Goal: Find contact information: Find contact information

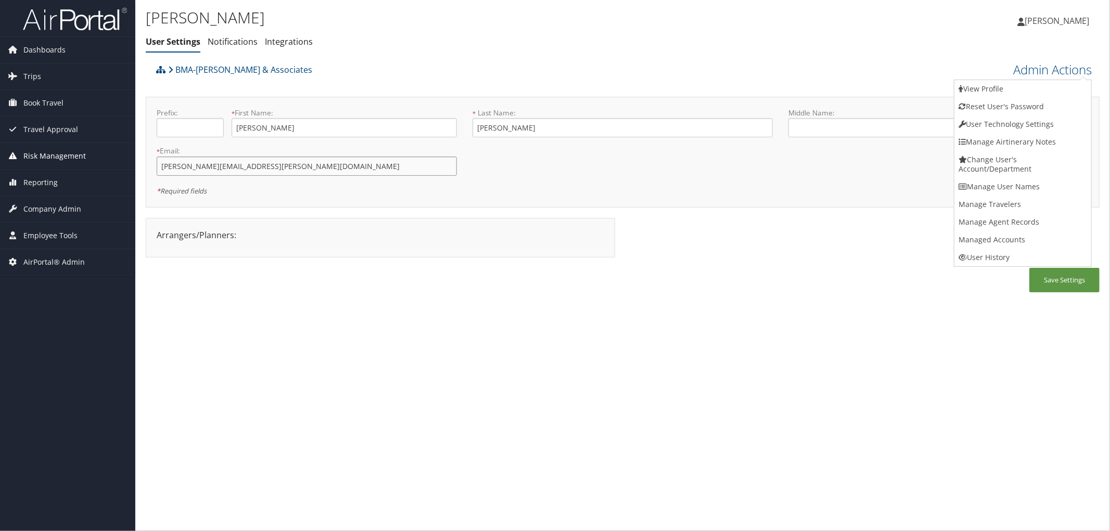
drag, startPoint x: 277, startPoint y: 165, endPoint x: 118, endPoint y: 162, distance: 158.7
click at [118, 162] on div "Dashboards AirPortal 360™ (Manager) AirPortal 360™ (Agent) My Travel Dashboard …" at bounding box center [555, 265] width 1110 height 531
click at [413, 265] on div "Arrangers/Planners: Edit Arrangers & Planners Chrisp Offerzen Christy Offerzen …" at bounding box center [384, 243] width 477 height 50
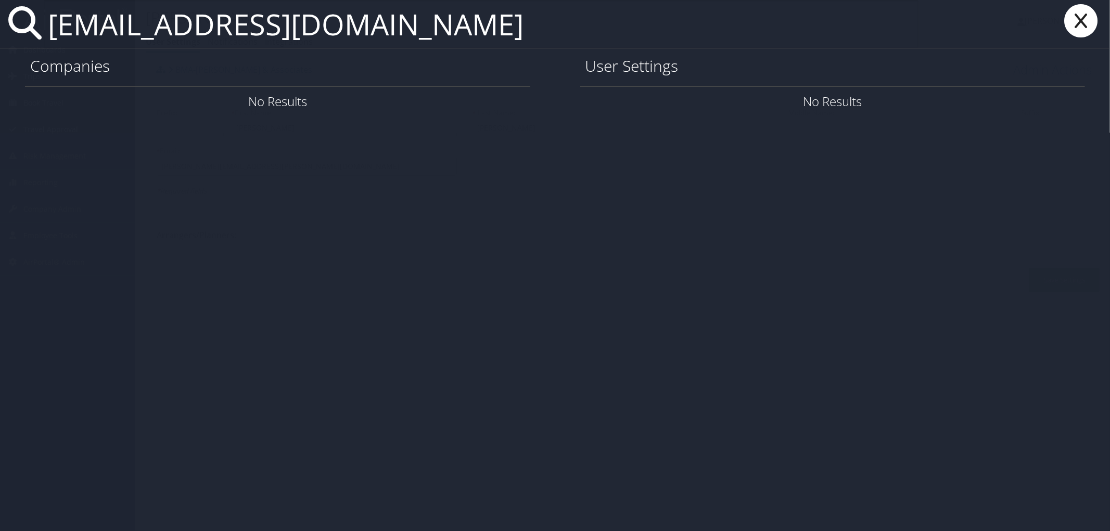
click at [488, 34] on input "clincoln@elementsofplace.com" at bounding box center [481, 24] width 875 height 48
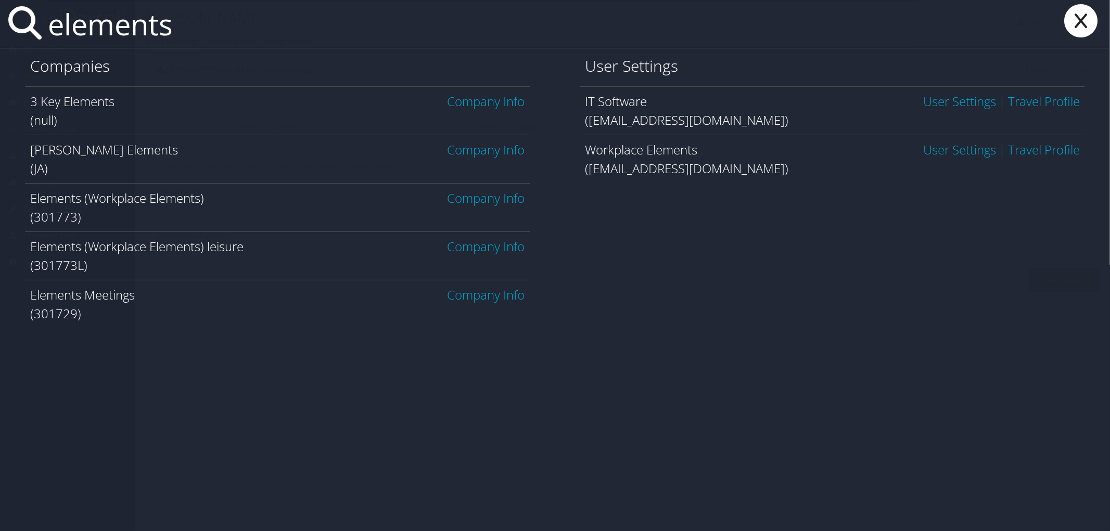
type input "elements"
click at [494, 200] on link "Company Info" at bounding box center [486, 197] width 78 height 17
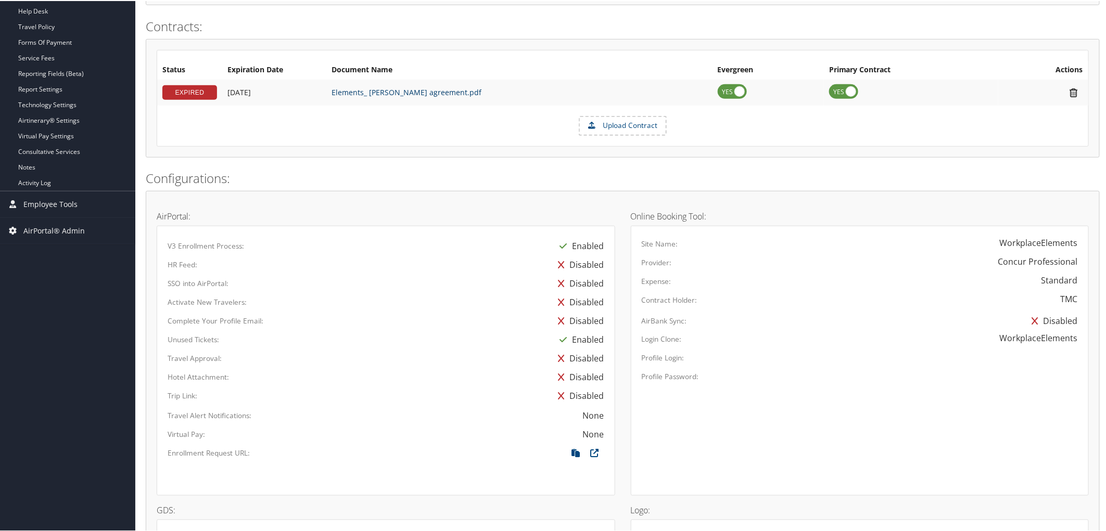
scroll to position [347, 0]
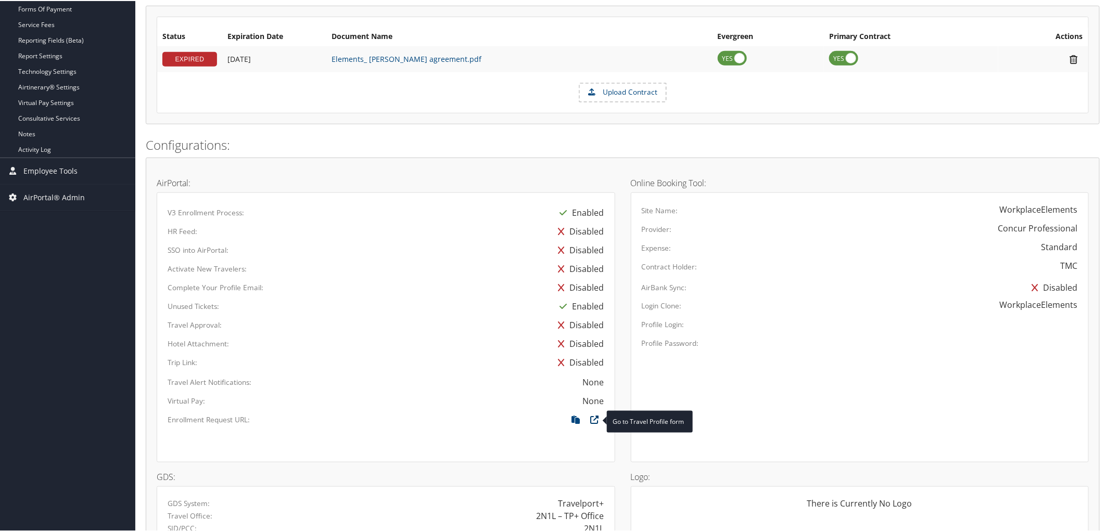
click at [594, 419] on icon at bounding box center [594, 422] width 19 height 14
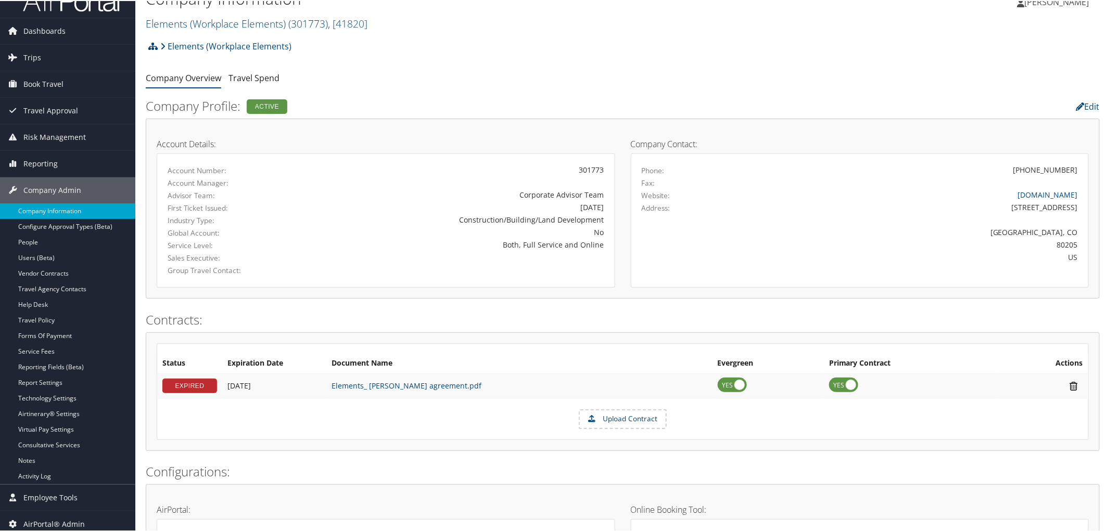
scroll to position [0, 0]
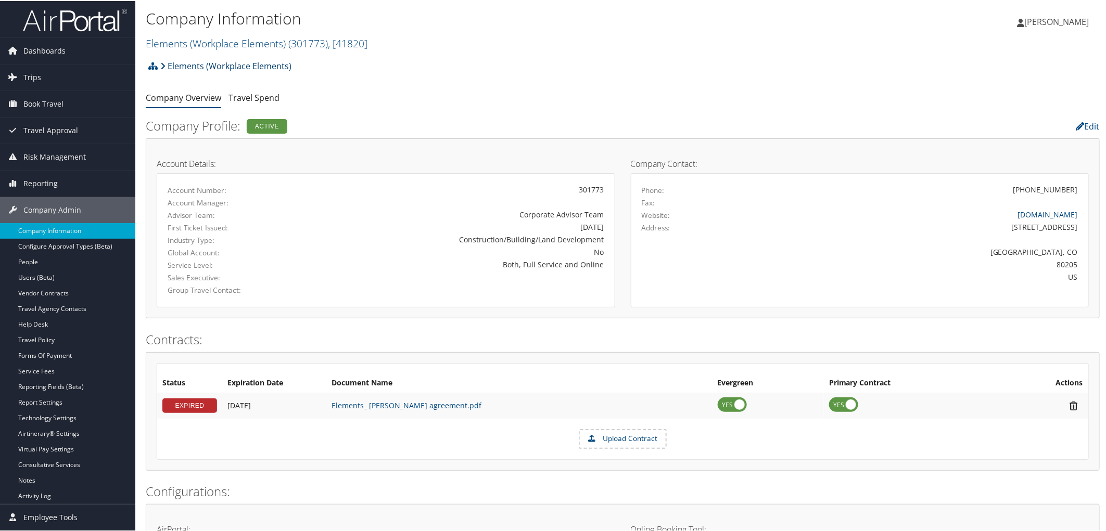
click at [214, 61] on link "Elements (Workplace Elements)" at bounding box center [225, 65] width 131 height 21
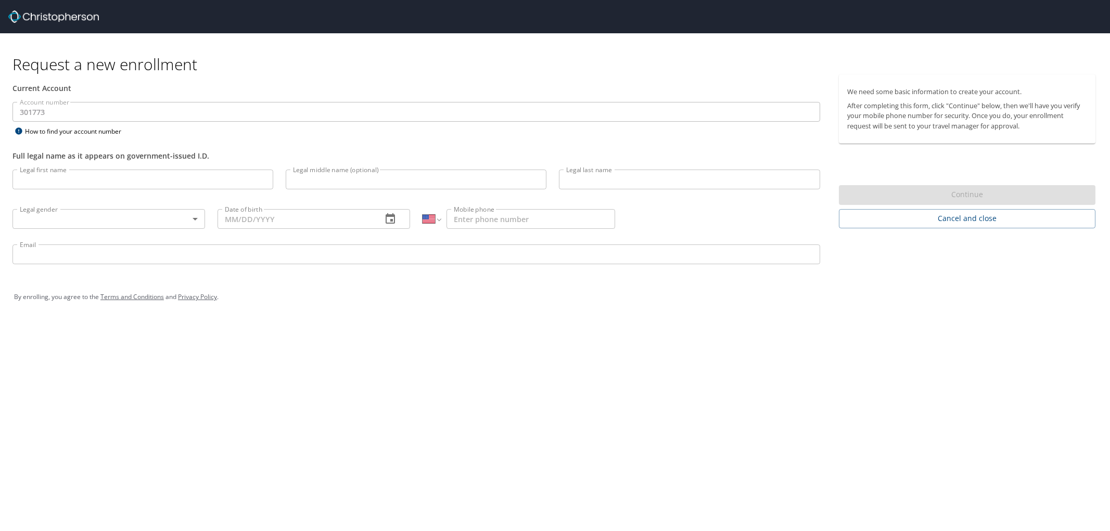
select select "US"
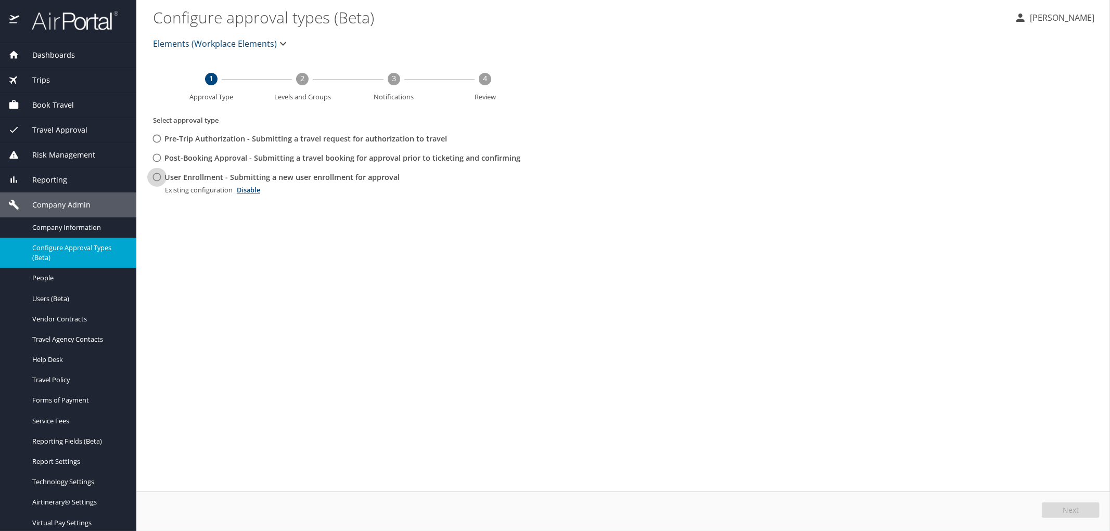
click at [153, 178] on input "User Enrollment - Submitting a new user enrollment for approval" at bounding box center [156, 177] width 19 height 19
radio input "true"
click at [1073, 511] on span "Edit" at bounding box center [1072, 510] width 14 height 7
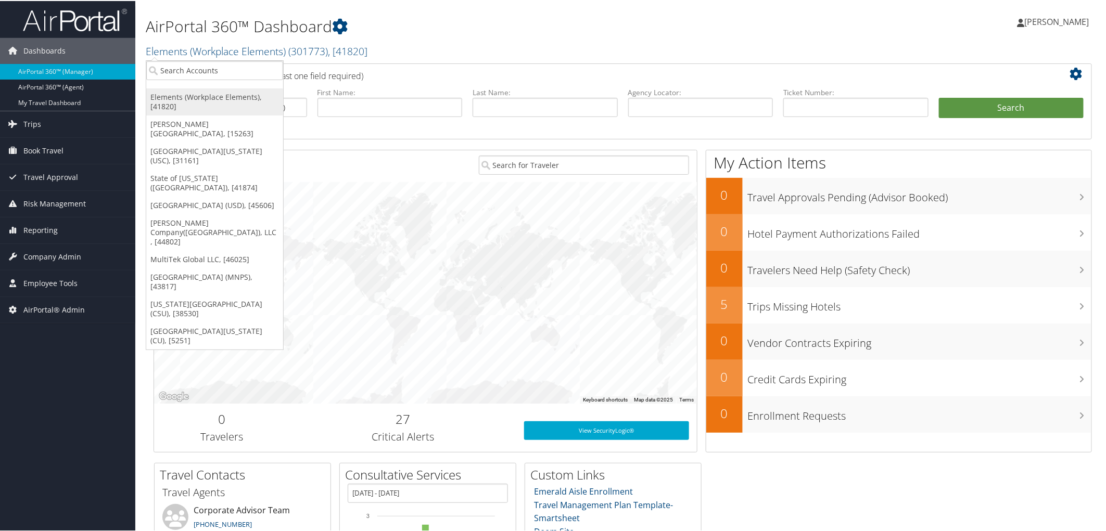
click at [195, 97] on link "Elements (Workplace Elements), [41820]" at bounding box center [214, 100] width 137 height 27
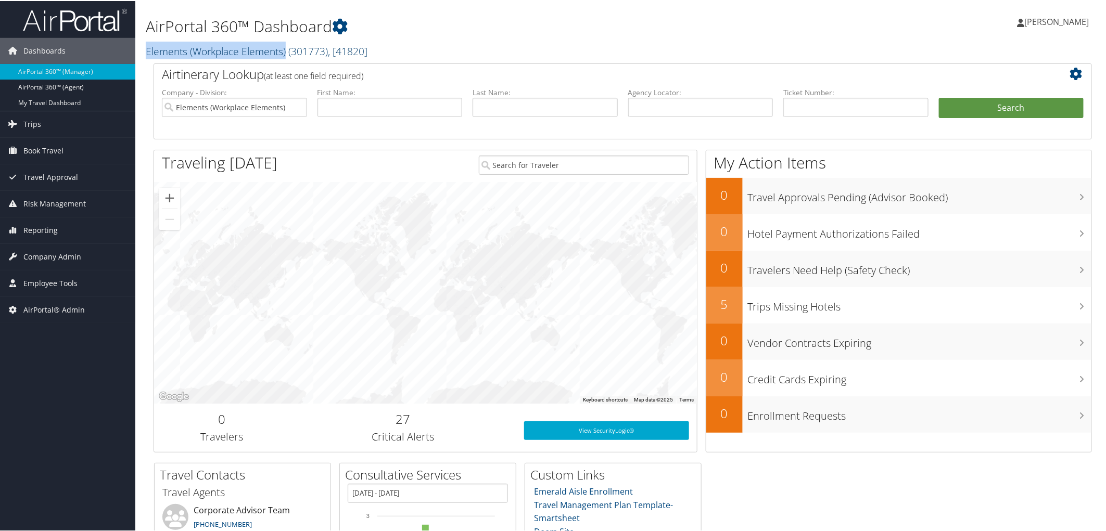
drag, startPoint x: 143, startPoint y: 48, endPoint x: 287, endPoint y: 50, distance: 144.7
click at [287, 50] on div "AirPortal 360™ Dashboard Elements (Workplace Elements) ( 301773 ) , [ 41820 ] E…" at bounding box center [622, 31] width 975 height 62
click at [412, 48] on h2 "Elements (Workplace Elements) ( 301773 ) , [ 41820 ]" at bounding box center [464, 50] width 636 height 18
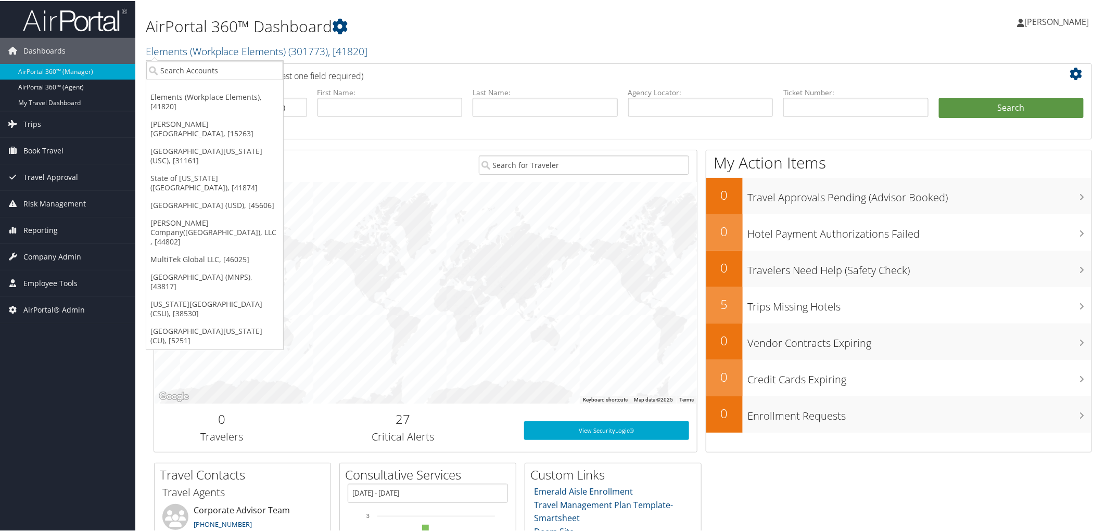
drag, startPoint x: 145, startPoint y: 48, endPoint x: 381, endPoint y: 48, distance: 236.2
click at [381, 48] on div "AirPortal 360™ Dashboard Elements (Workplace Elements) ( 301773 ) , [ 41820 ] E…" at bounding box center [622, 31] width 975 height 62
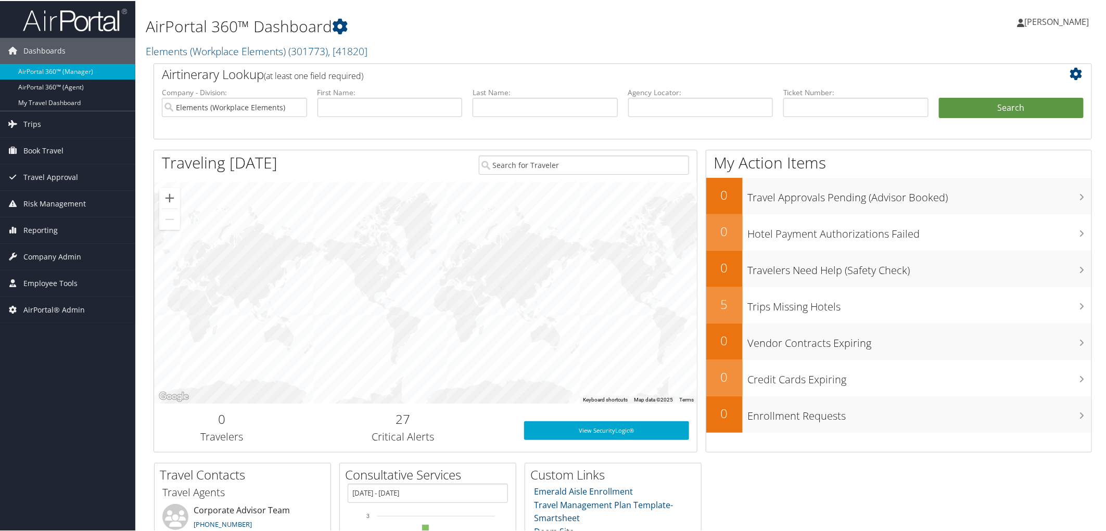
copy link "Elements (Workplace Elements) ( 301773 ) , [ 41820 ]"
click at [621, 37] on div "AirPortal 360™ Dashboard Elements (Workplace Elements) ( 301773 ) , [ 41820 ] E…" at bounding box center [464, 31] width 636 height 53
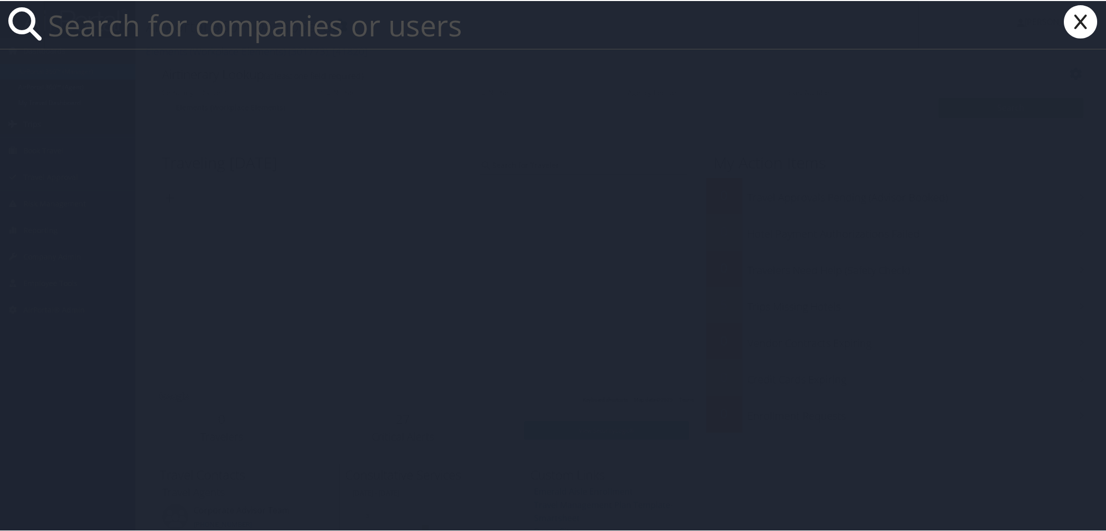
paste input "jneher@elementsofplace.com"
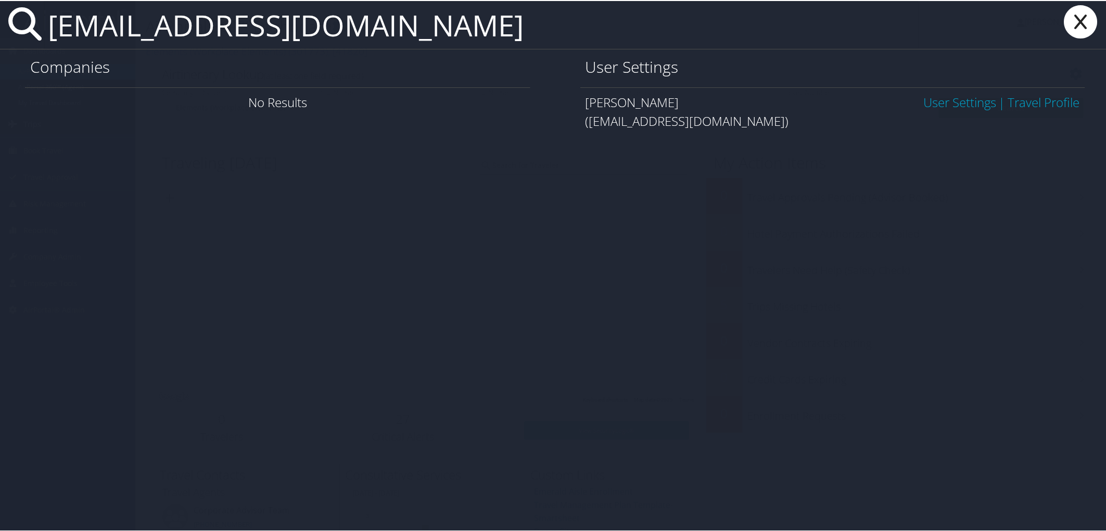
type input "jneher@elementsofplace.com"
click at [945, 102] on link "User Settings" at bounding box center [959, 101] width 73 height 17
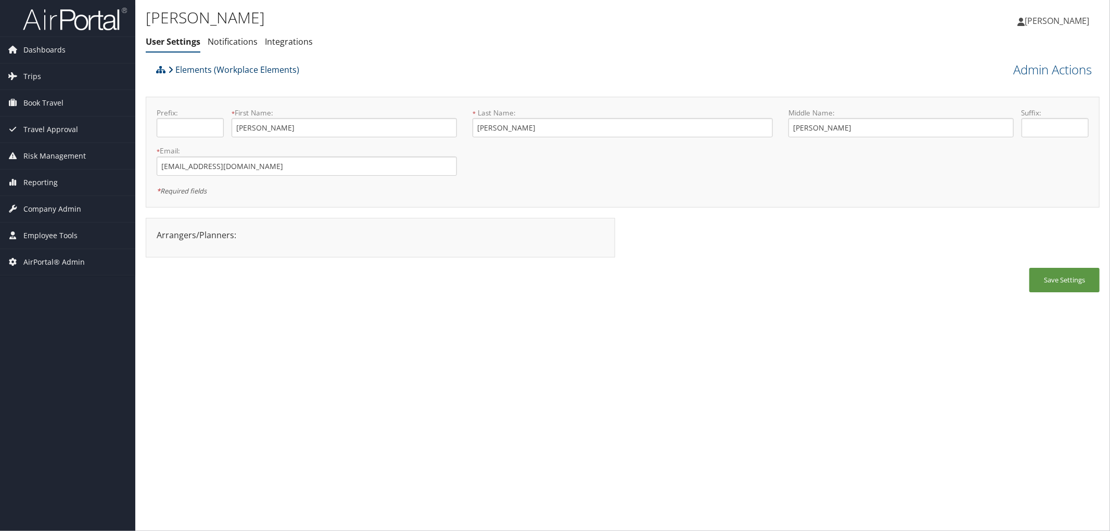
click at [237, 66] on link "Elements (Workplace Elements)" at bounding box center [233, 69] width 131 height 21
click at [39, 70] on span "Trips" at bounding box center [32, 76] width 18 height 26
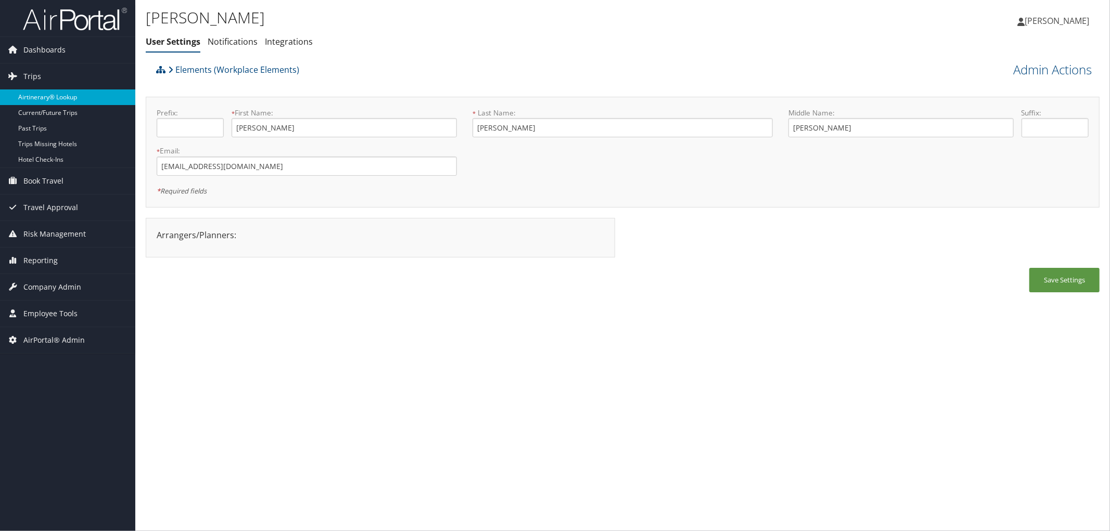
click at [48, 91] on link "Airtinerary® Lookup" at bounding box center [67, 97] width 135 height 16
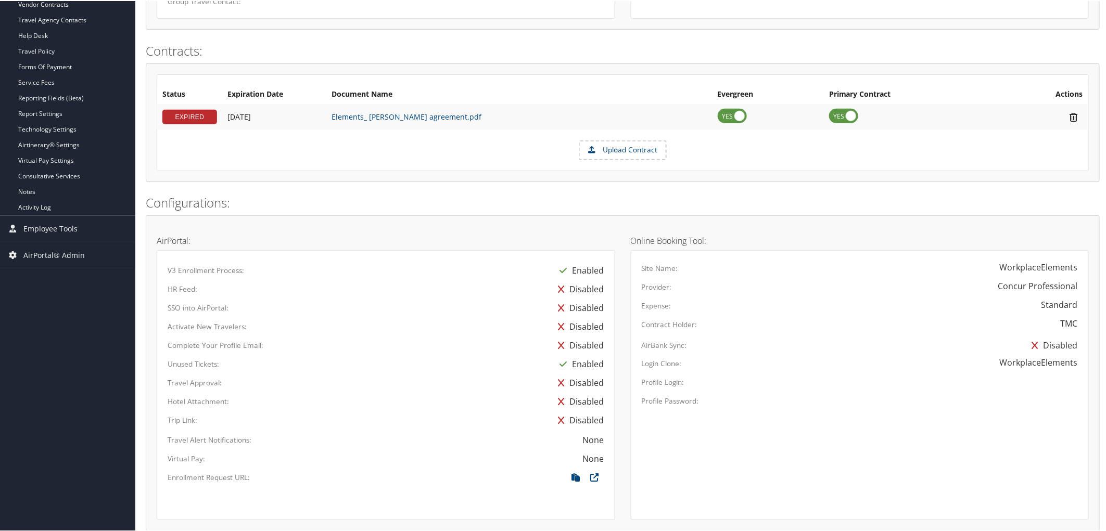
scroll to position [347, 0]
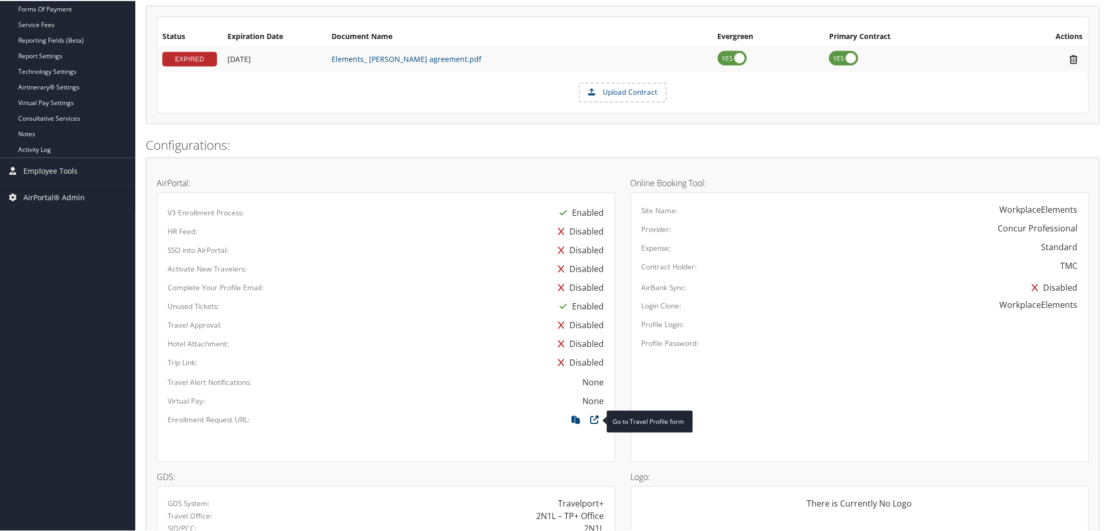
click at [592, 420] on icon at bounding box center [594, 422] width 19 height 14
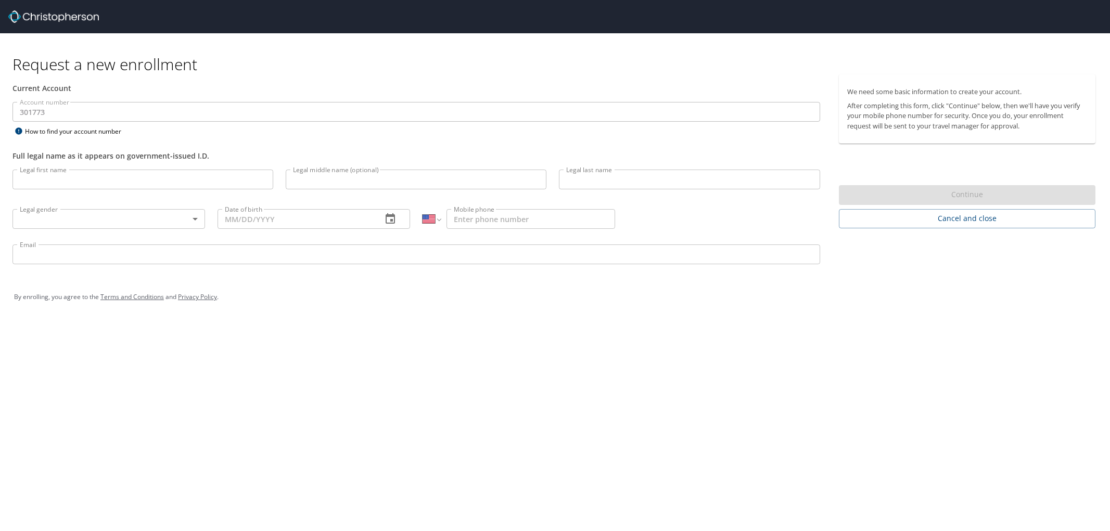
select select "US"
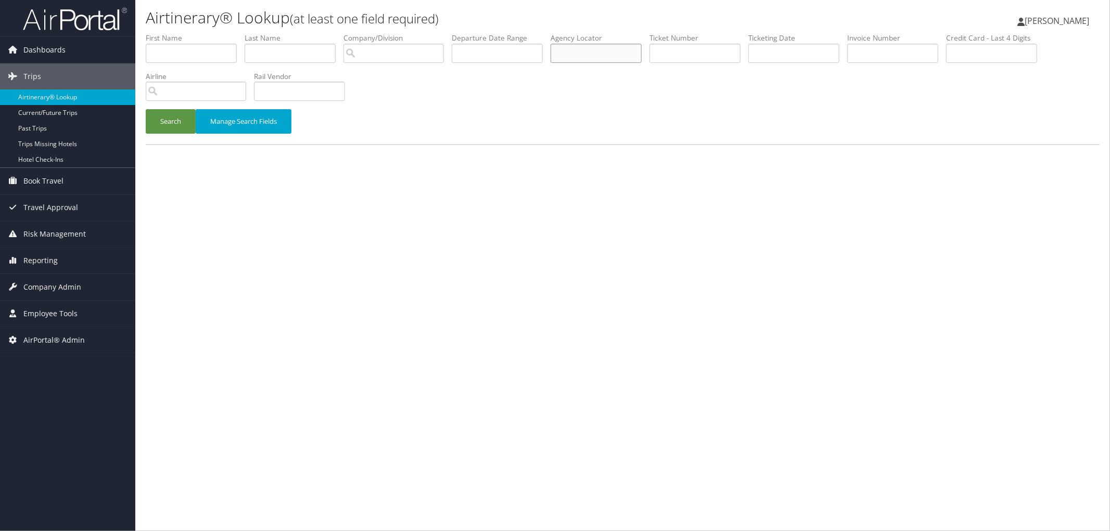
click at [622, 47] on input "text" at bounding box center [595, 53] width 91 height 19
click at [146, 109] on button "Search" at bounding box center [171, 121] width 50 height 24
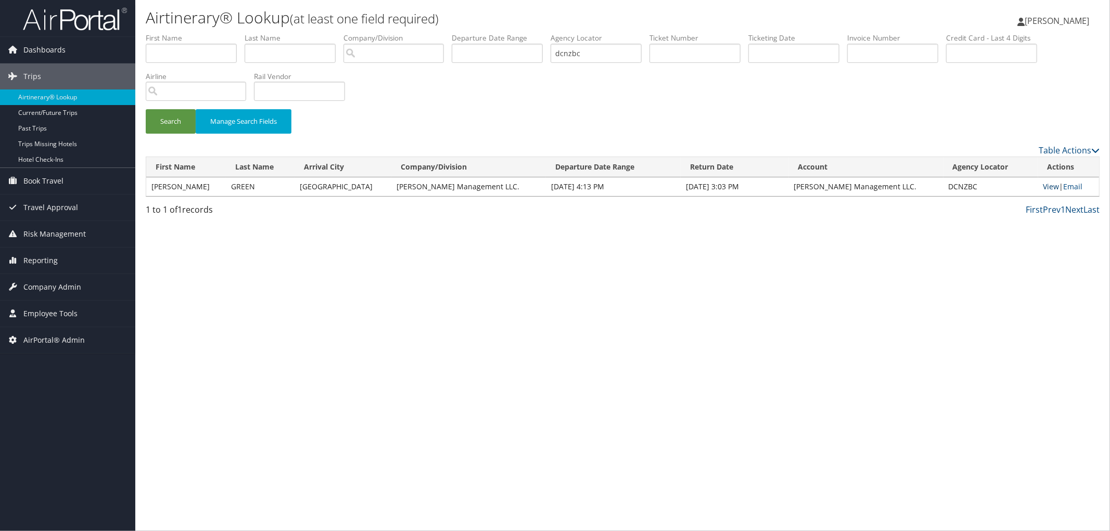
click at [1047, 187] on link "View" at bounding box center [1051, 187] width 16 height 10
click at [619, 48] on input "dcnzbc" at bounding box center [595, 53] width 91 height 19
type input "d"
click at [146, 109] on button "Search" at bounding box center [171, 121] width 50 height 24
click at [1047, 187] on link "View" at bounding box center [1051, 187] width 16 height 10
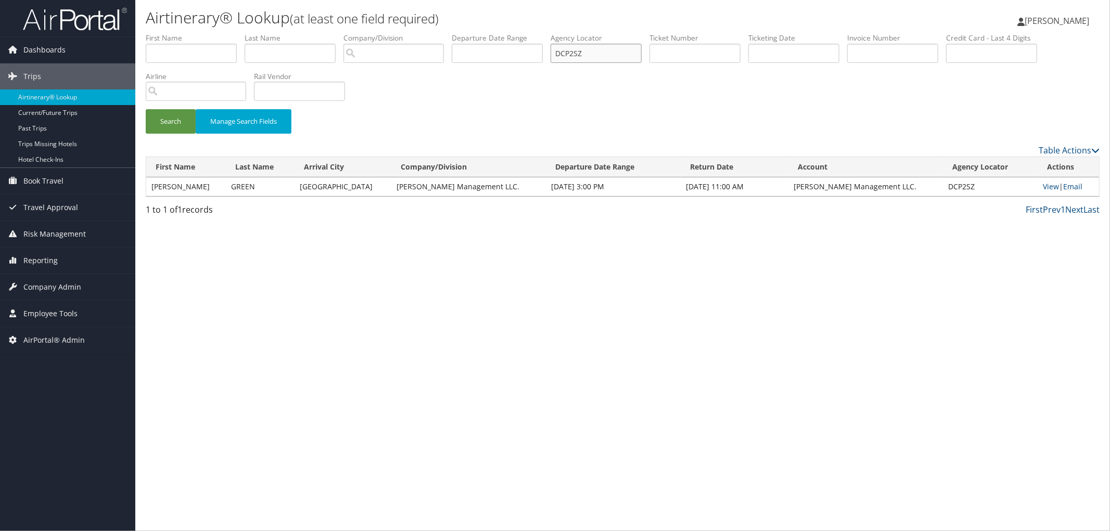
drag, startPoint x: 611, startPoint y: 50, endPoint x: 570, endPoint y: 47, distance: 40.7
click at [570, 33] on ul "First Name Last Name Departure City Arrival City Company/Division Airport/City …" at bounding box center [623, 33] width 954 height 0
click at [146, 109] on button "Search" at bounding box center [171, 121] width 50 height 24
click at [1047, 186] on link "View" at bounding box center [1052, 187] width 16 height 10
drag, startPoint x: 611, startPoint y: 58, endPoint x: 568, endPoint y: 47, distance: 45.0
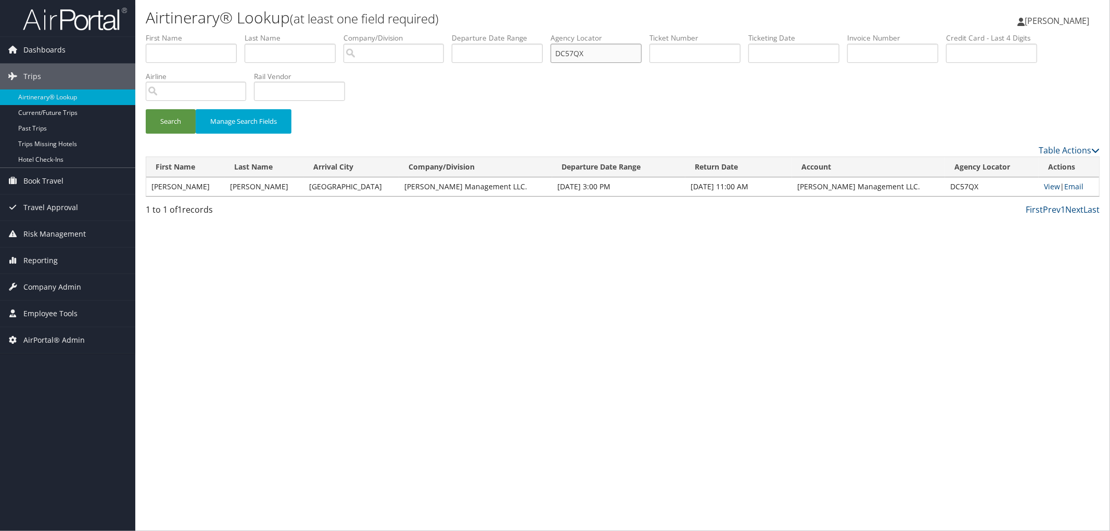
click at [568, 33] on ul "First Name Last Name Departure City Arrival City Company/Division Airport/City …" at bounding box center [623, 33] width 954 height 0
type input "dcp2sz"
click at [146, 109] on button "Search" at bounding box center [171, 121] width 50 height 24
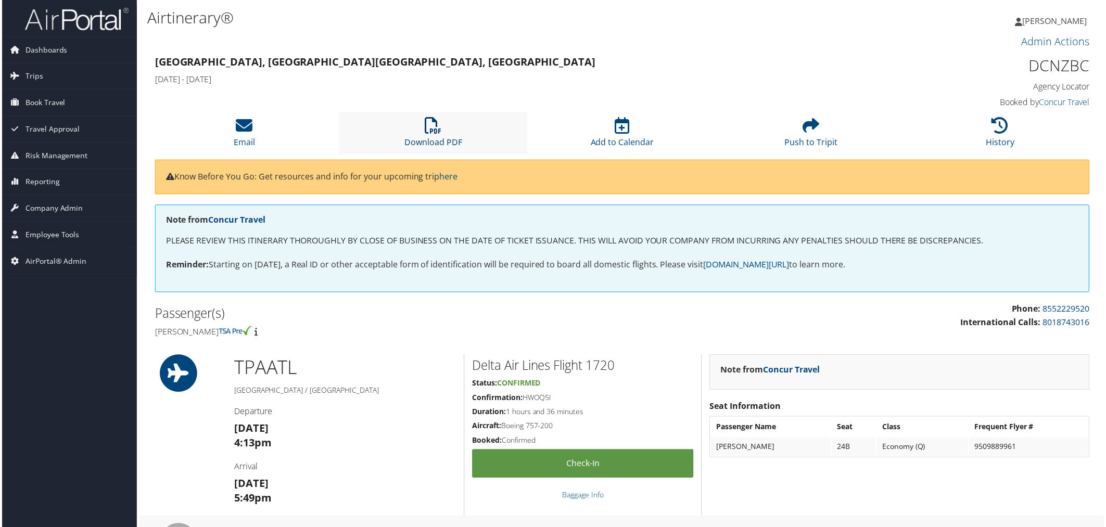
click at [425, 132] on icon at bounding box center [433, 126] width 17 height 17
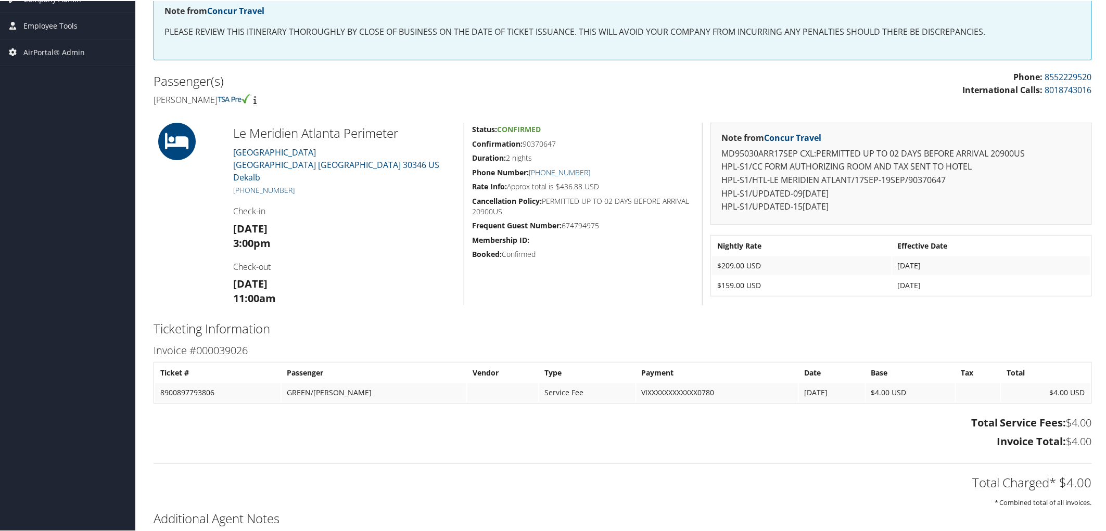
scroll to position [24, 0]
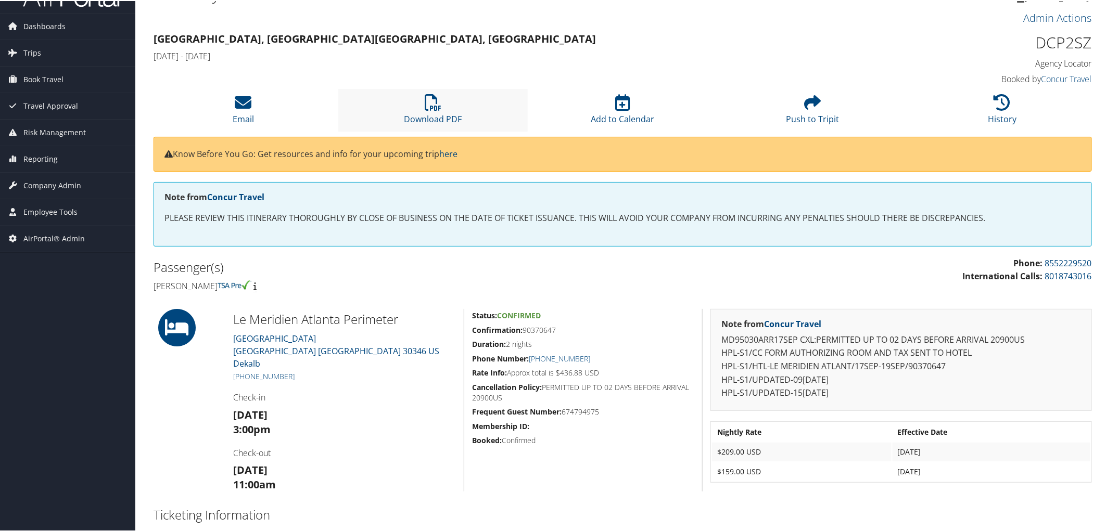
click at [443, 107] on li "Download PDF" at bounding box center [433, 109] width 190 height 42
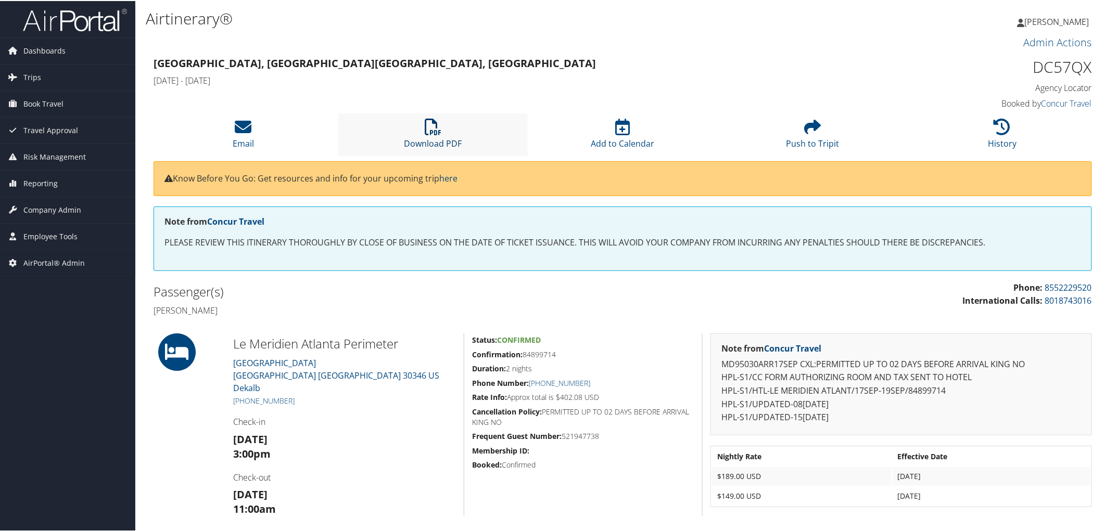
click at [434, 137] on link "Download PDF" at bounding box center [433, 135] width 58 height 25
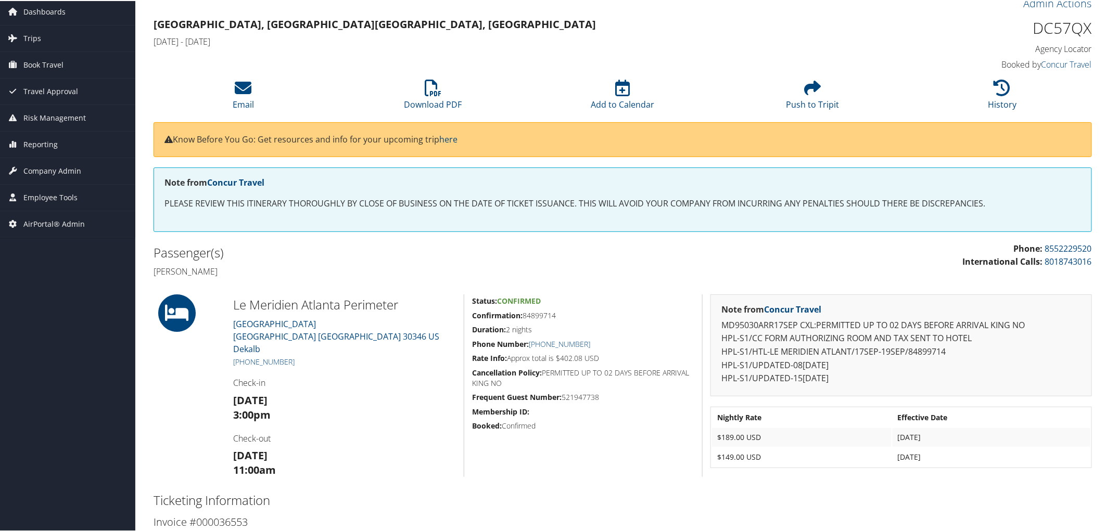
scroll to position [289, 0]
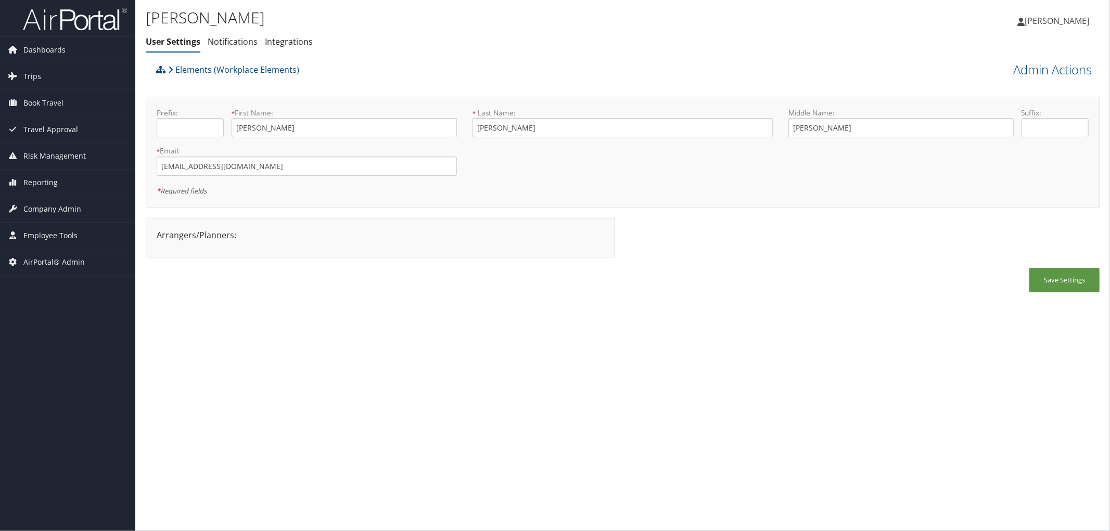
click at [347, 73] on div "Elements (Workplace Elements)" at bounding box center [503, 73] width 700 height 28
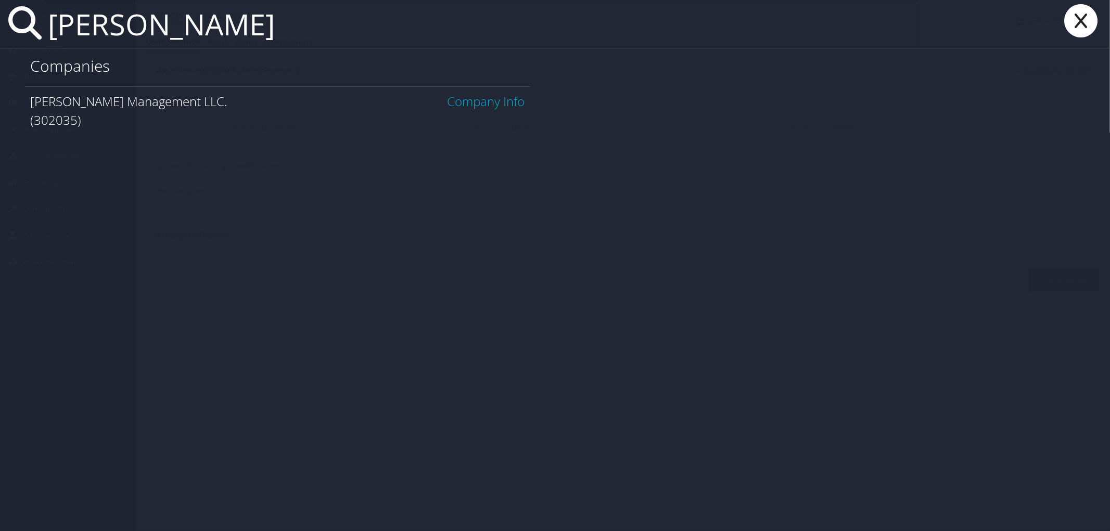
type input "[PERSON_NAME]"
click at [497, 105] on link "Company Info" at bounding box center [486, 101] width 78 height 17
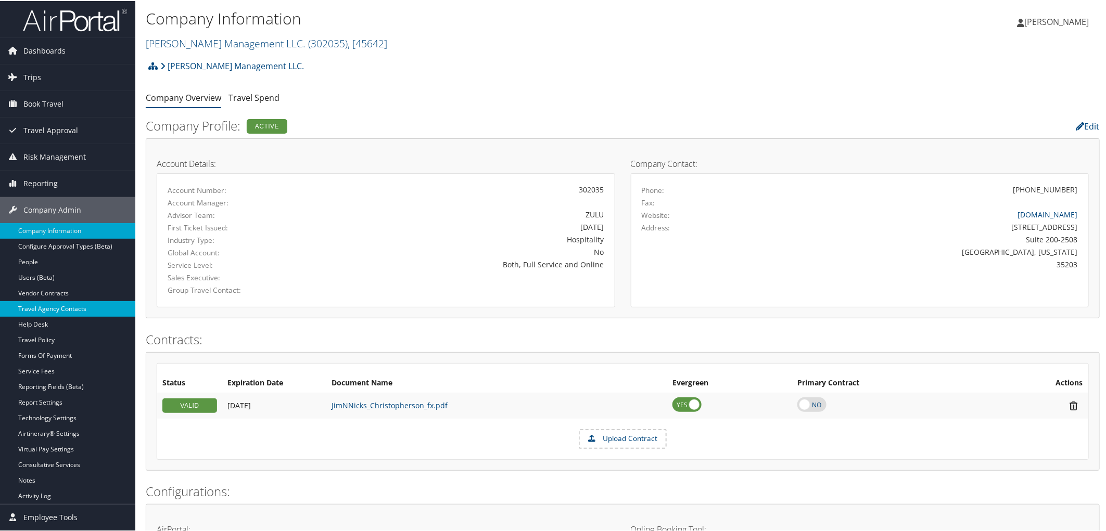
click at [71, 307] on link "Travel Agency Contacts" at bounding box center [67, 308] width 135 height 16
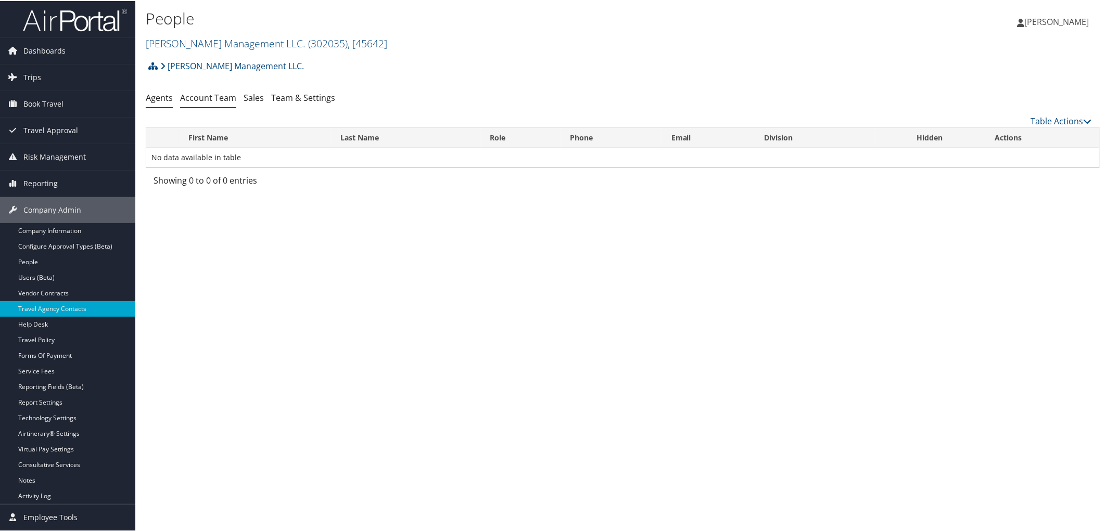
click at [220, 93] on link "Account Team" at bounding box center [208, 96] width 56 height 11
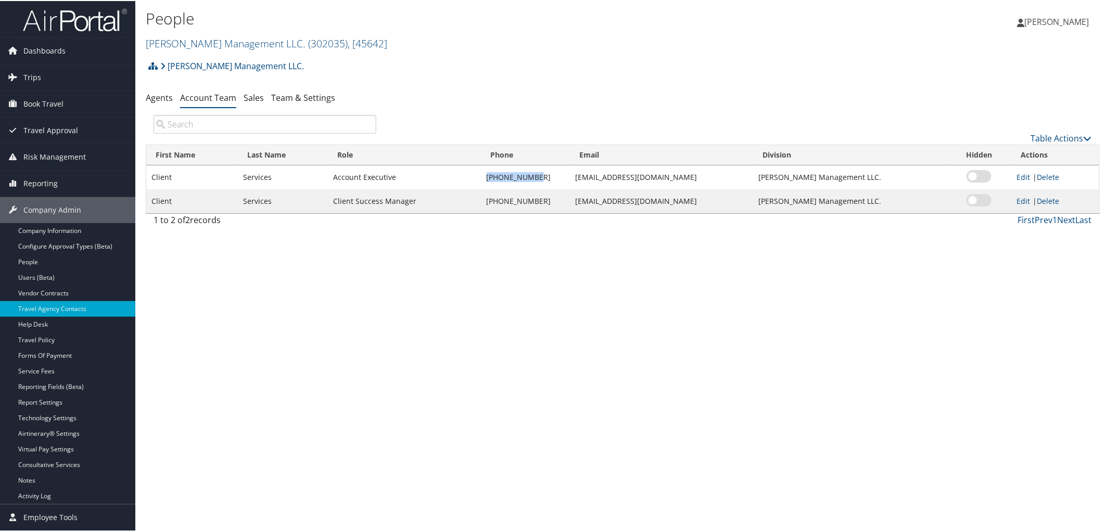
drag, startPoint x: 532, startPoint y: 178, endPoint x: 483, endPoint y: 179, distance: 48.9
click at [483, 179] on td "[PHONE_NUMBER]" at bounding box center [525, 176] width 89 height 24
copy td "[PHONE_NUMBER]"
click at [234, 60] on link "[PERSON_NAME] Management LLC." at bounding box center [232, 65] width 144 height 21
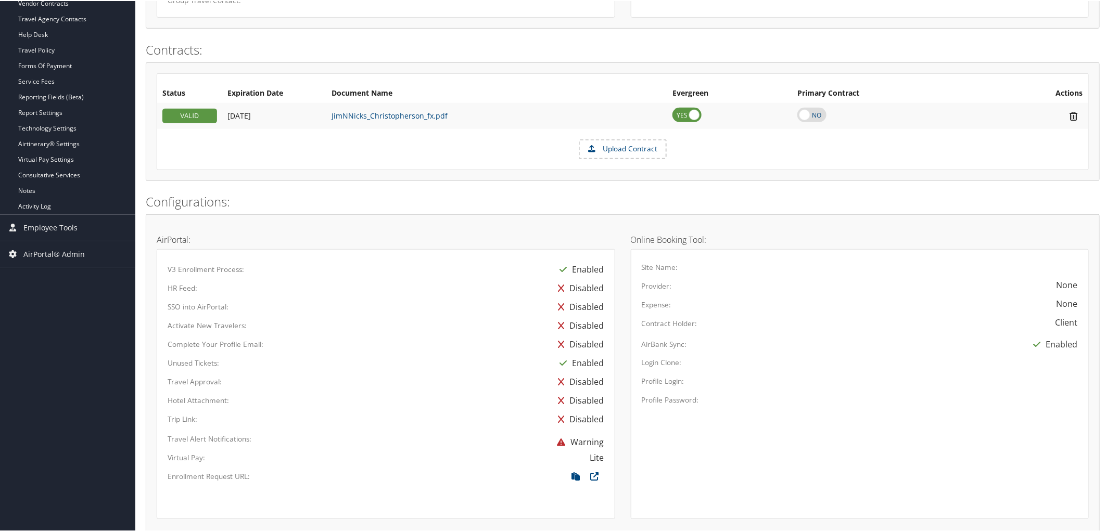
scroll to position [404, 0]
